Goal: Find specific page/section: Find specific page/section

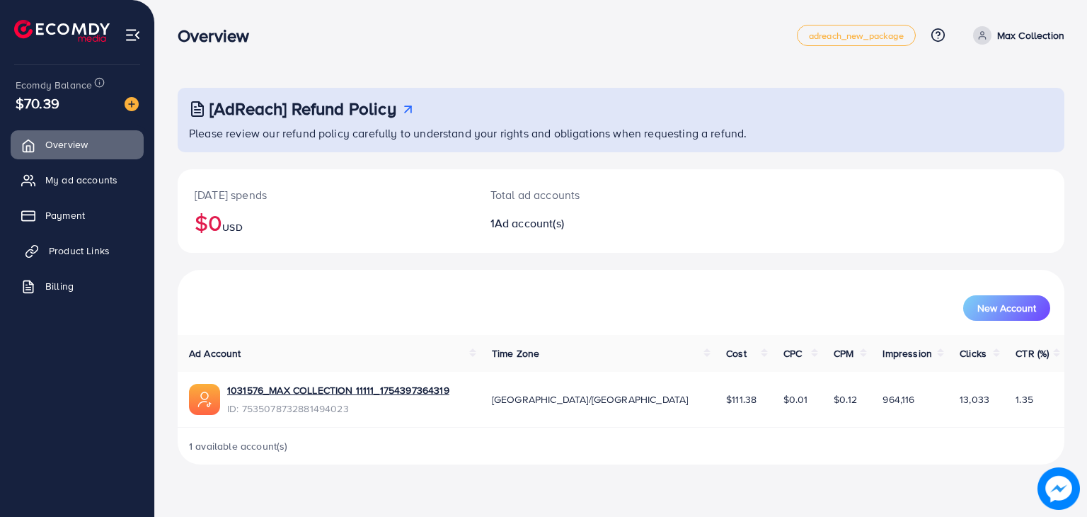
click at [71, 255] on span "Product Links" at bounding box center [79, 251] width 61 height 14
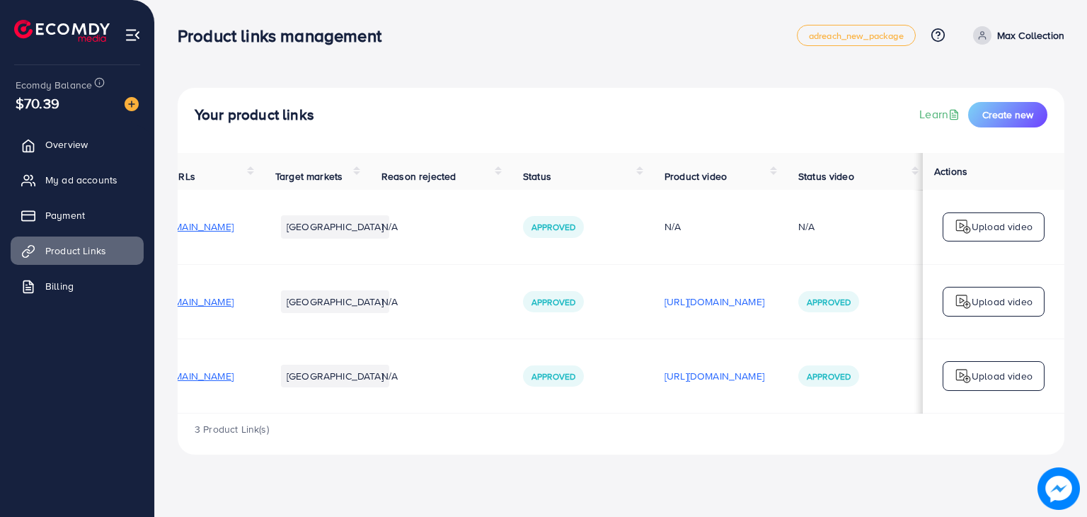
scroll to position [0, 234]
click at [665, 379] on p "https://files.ecomdy.com/videos/eb986755-0d8b-4858-8581-3177368dd829-1755622718…" at bounding box center [715, 375] width 100 height 17
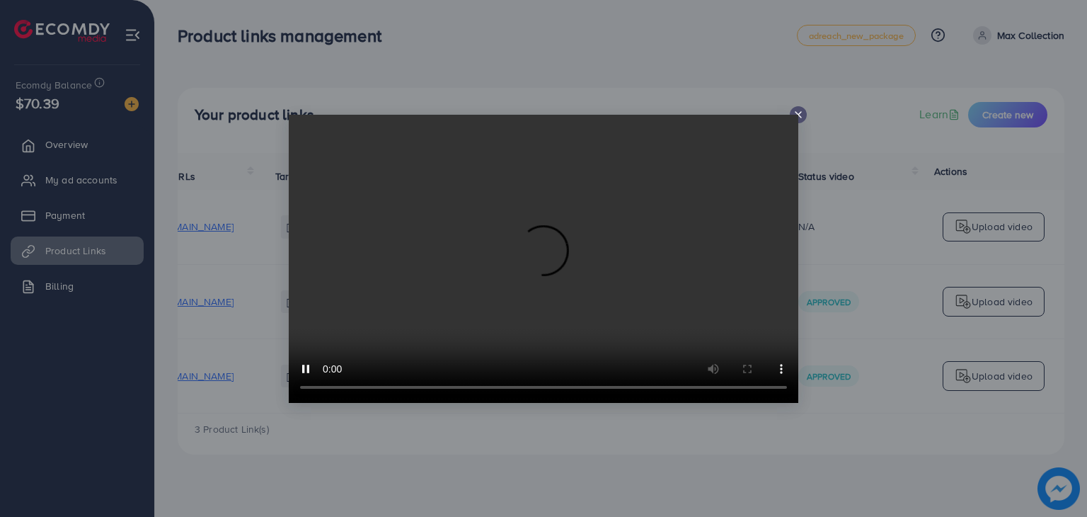
click at [803, 108] on div at bounding box center [798, 114] width 17 height 17
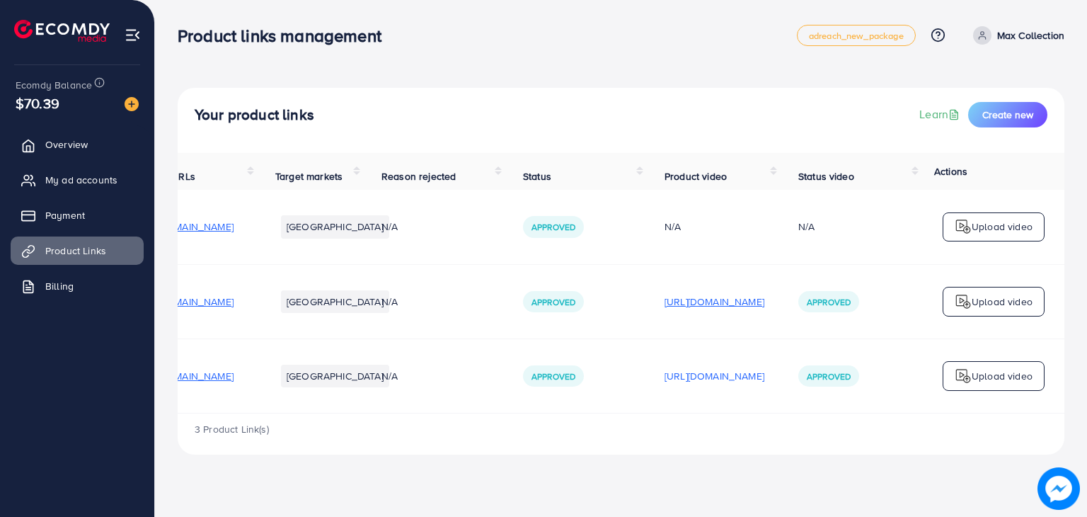
click at [709, 307] on p "https://files.ecomdy.com/videos/1e9090f0-a82a-416e-baee-88fe196e6d6b-1754497868…" at bounding box center [715, 301] width 100 height 17
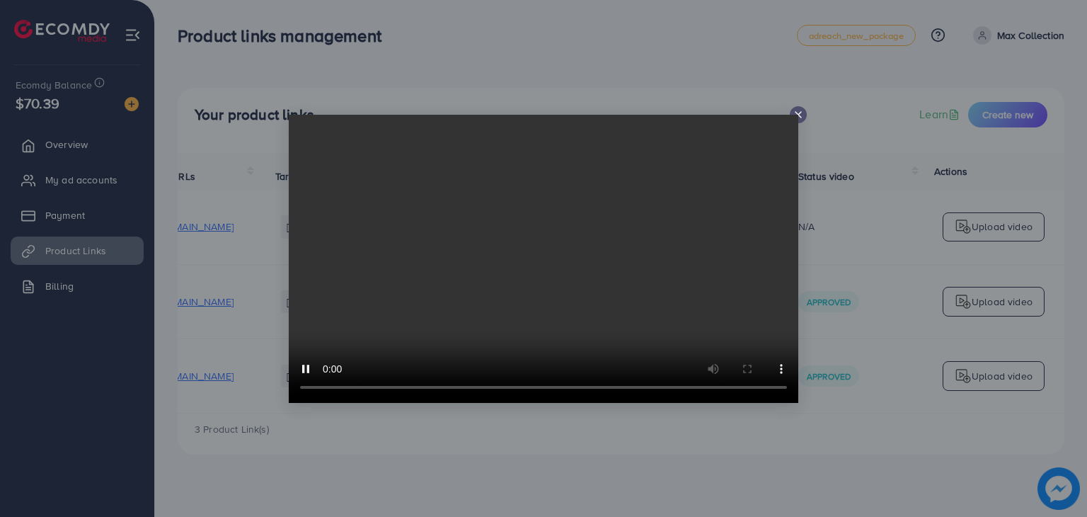
click at [799, 120] on div at bounding box center [798, 114] width 17 height 17
